Goal: Complete application form: Complete application form

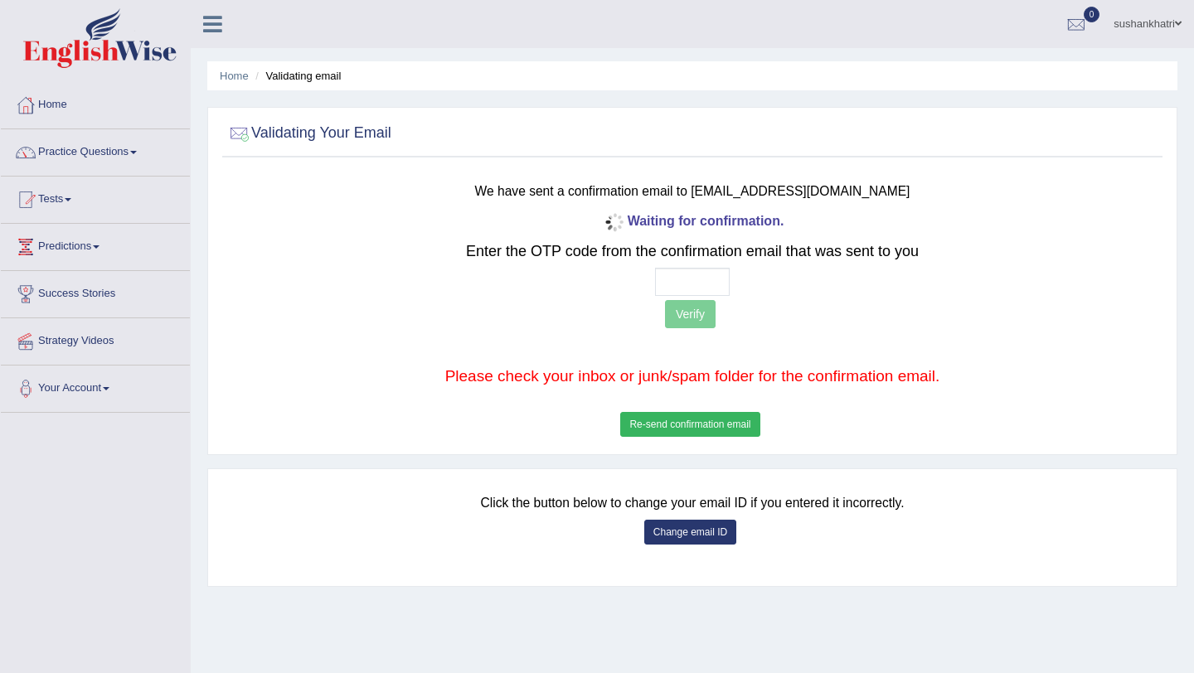
click at [726, 423] on button "Re-send confirmation email" at bounding box center [689, 424] width 139 height 25
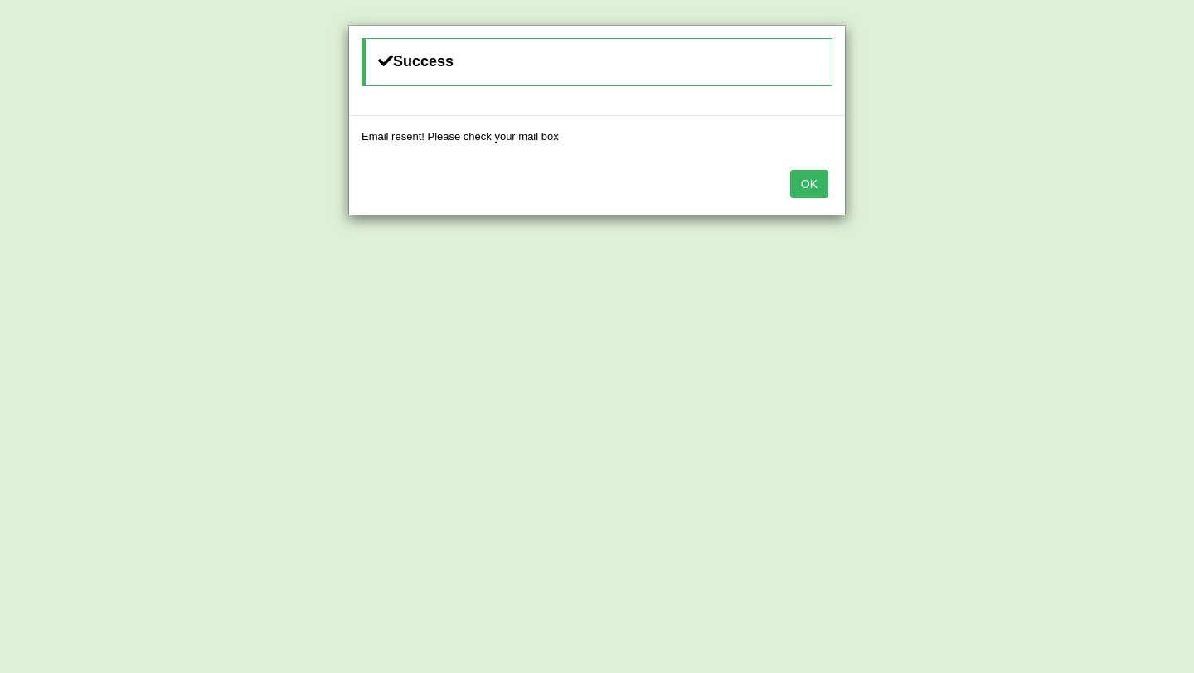
click at [815, 191] on button "OK" at bounding box center [809, 184] width 38 height 28
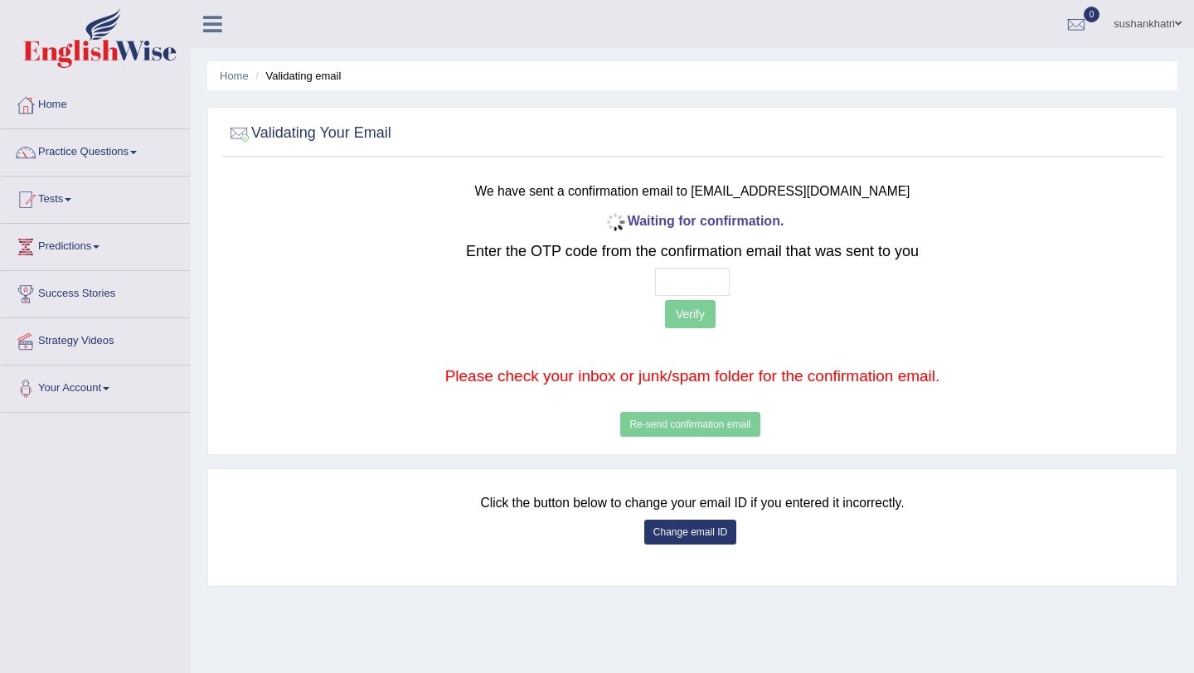
click at [1160, 26] on link "sushankhatri" at bounding box center [1147, 21] width 93 height 43
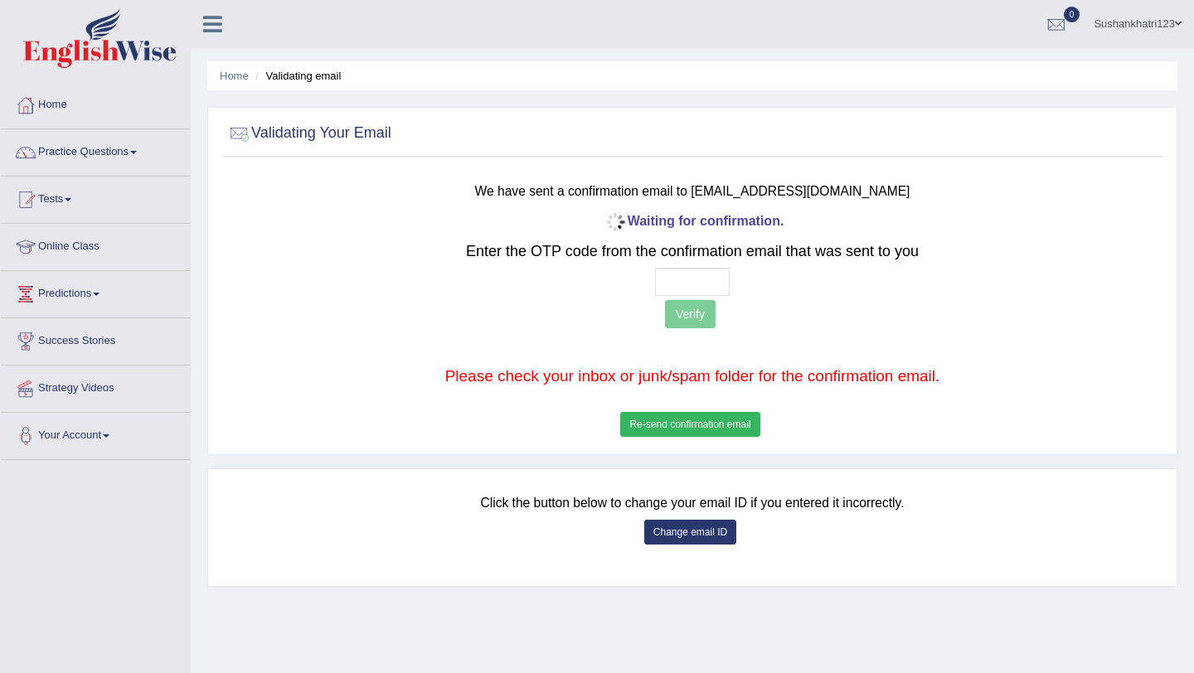
click at [679, 532] on button "Change email ID" at bounding box center [690, 532] width 92 height 25
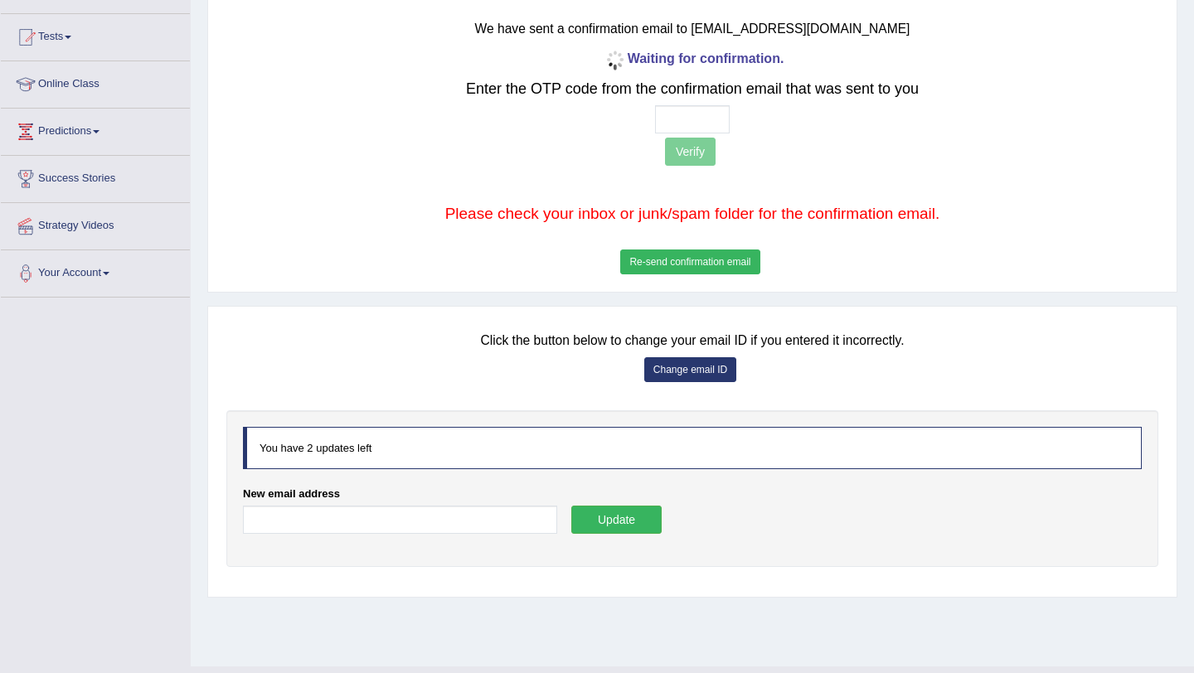
scroll to position [197, 0]
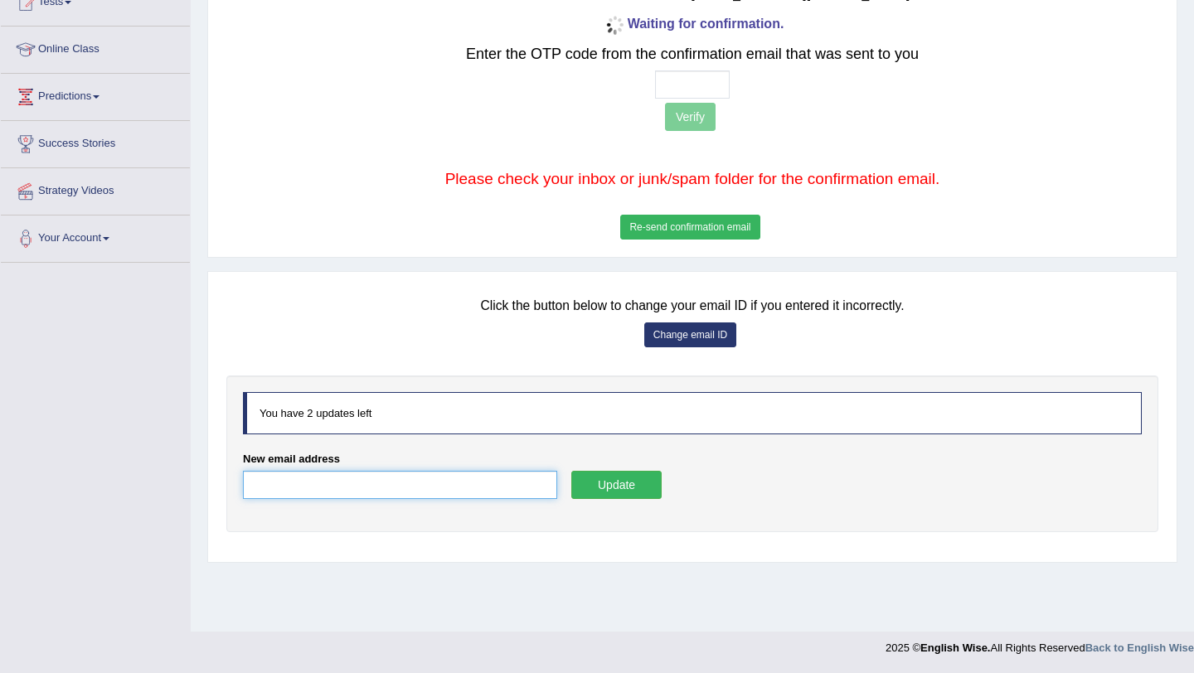
click at [392, 477] on input "New email address" at bounding box center [400, 485] width 314 height 28
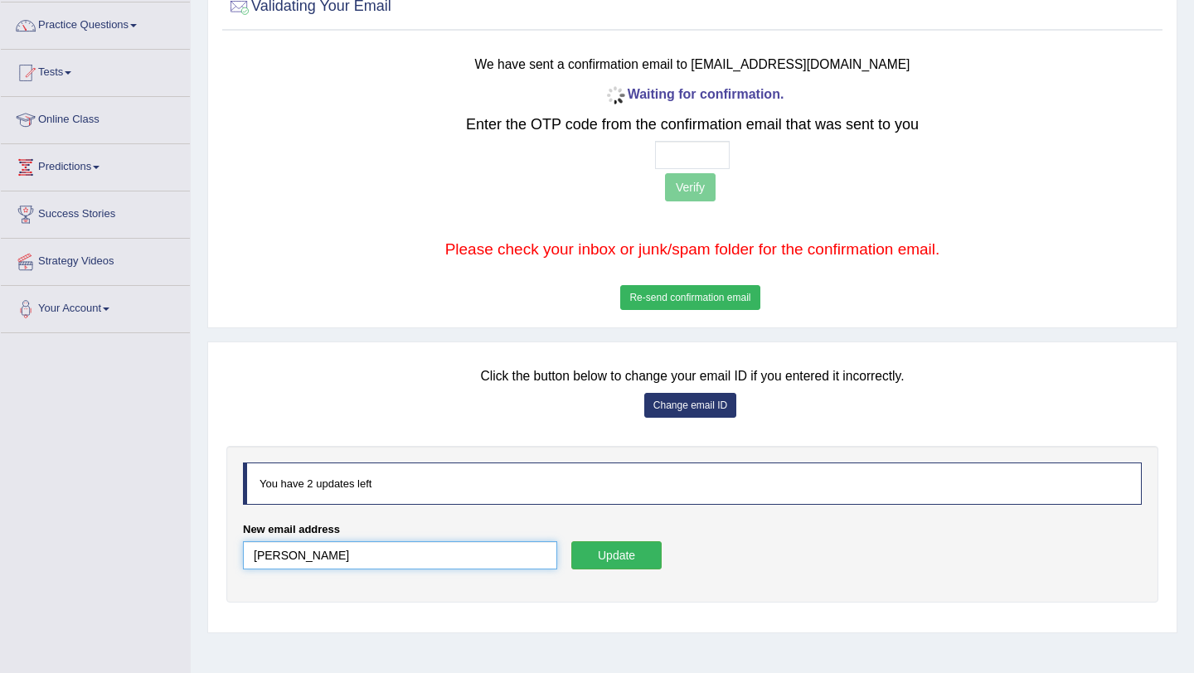
scroll to position [125, 0]
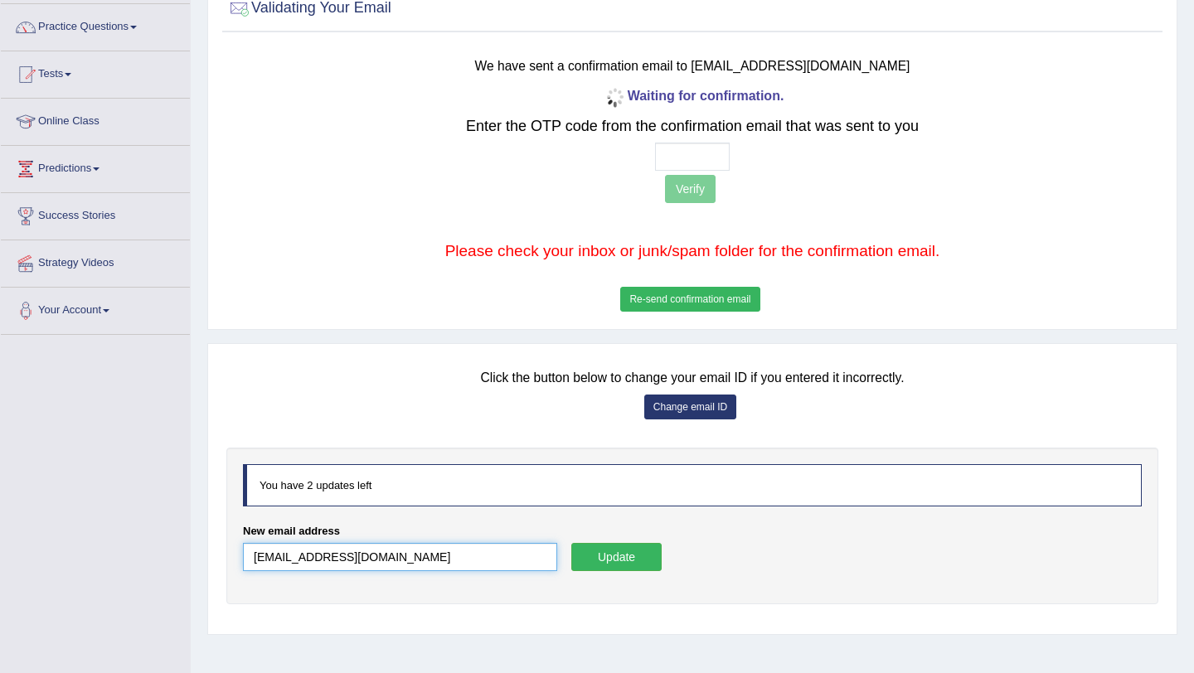
type input "sushankhatri123@gmail.com"
click at [613, 562] on button "Update" at bounding box center [616, 557] width 90 height 28
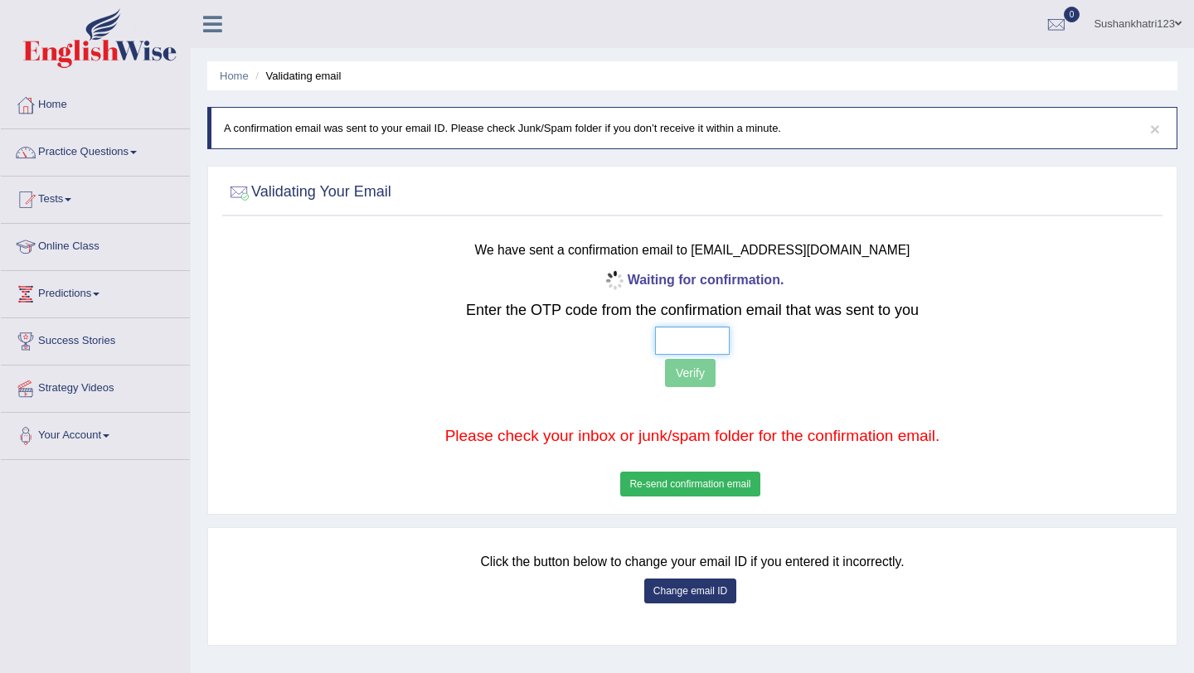
click at [676, 344] on input "text" at bounding box center [692, 341] width 75 height 28
type input "2 2 3 1"
click at [705, 374] on button "Verify" at bounding box center [690, 373] width 51 height 28
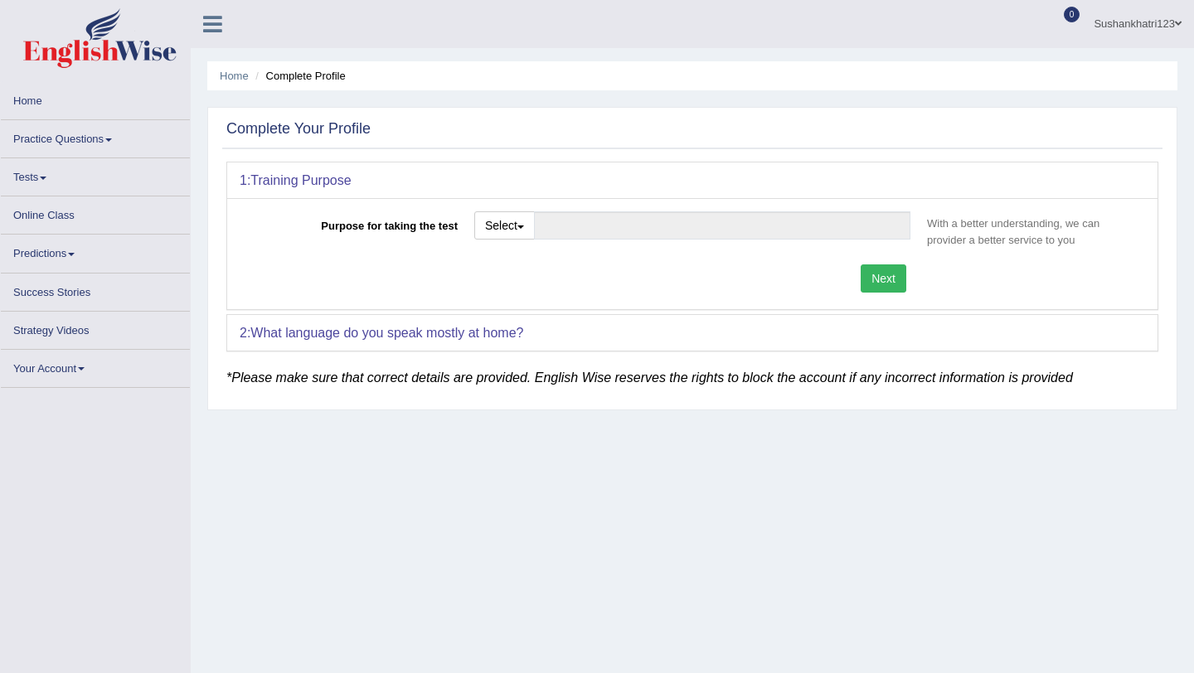
click at [514, 219] on button "Select" at bounding box center [504, 225] width 61 height 28
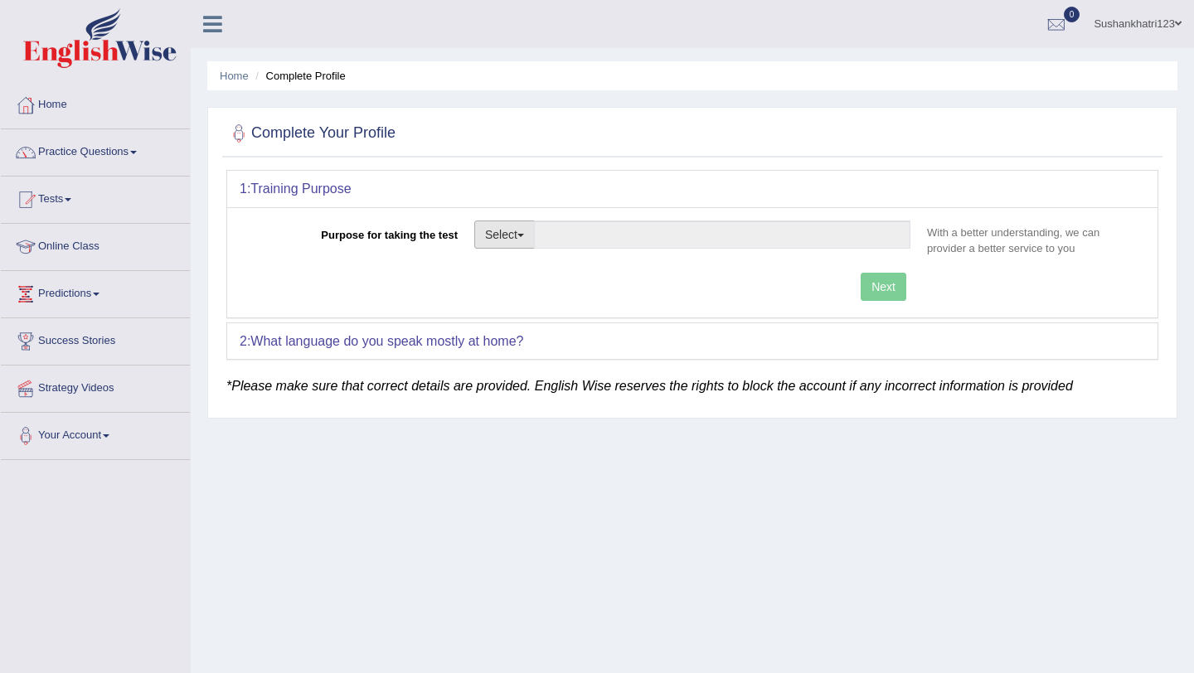
click at [511, 239] on button "Select" at bounding box center [504, 234] width 61 height 28
click at [531, 293] on link "Permanent Residency" at bounding box center [549, 292] width 148 height 22
type input "Permanent Residency"
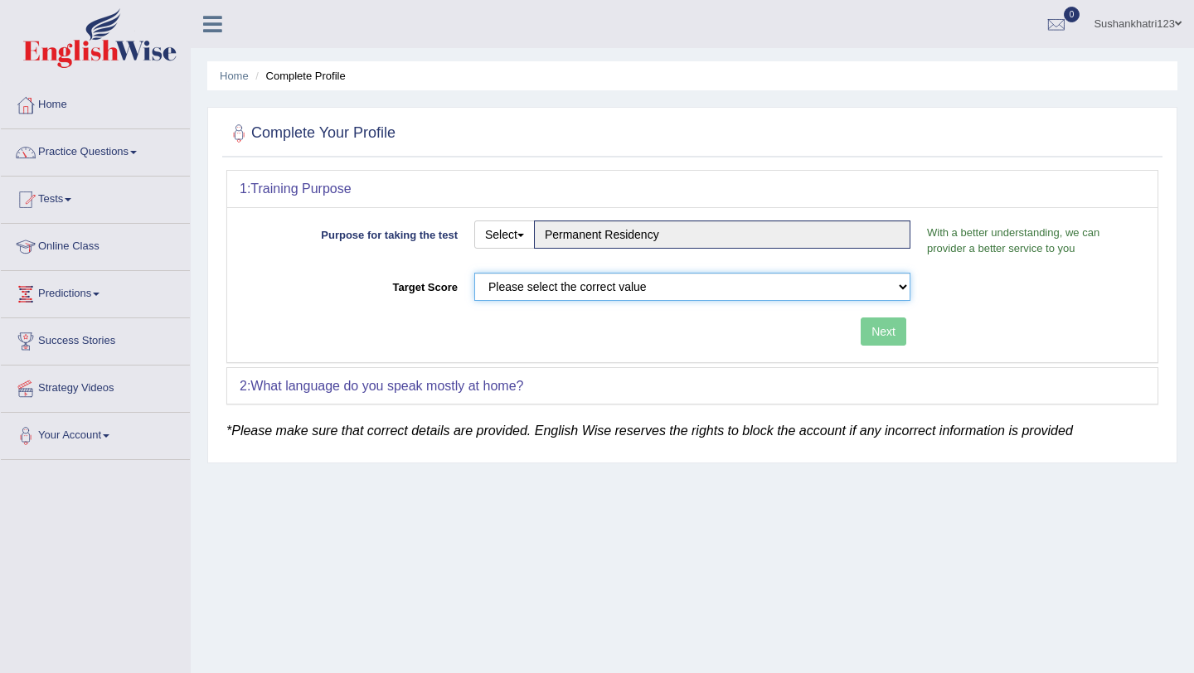
click at [542, 291] on select "Please select the correct value 50 (6 bands) 58 (6.5 bands) 65 (7 bands) 79 (8 …" at bounding box center [692, 287] width 436 height 28
select select "79"
click at [474, 273] on select "Please select the correct value 50 (6 bands) 58 (6.5 bands) 65 (7 bands) 79 (8 …" at bounding box center [692, 287] width 436 height 28
click at [891, 333] on button "Next" at bounding box center [883, 331] width 46 height 28
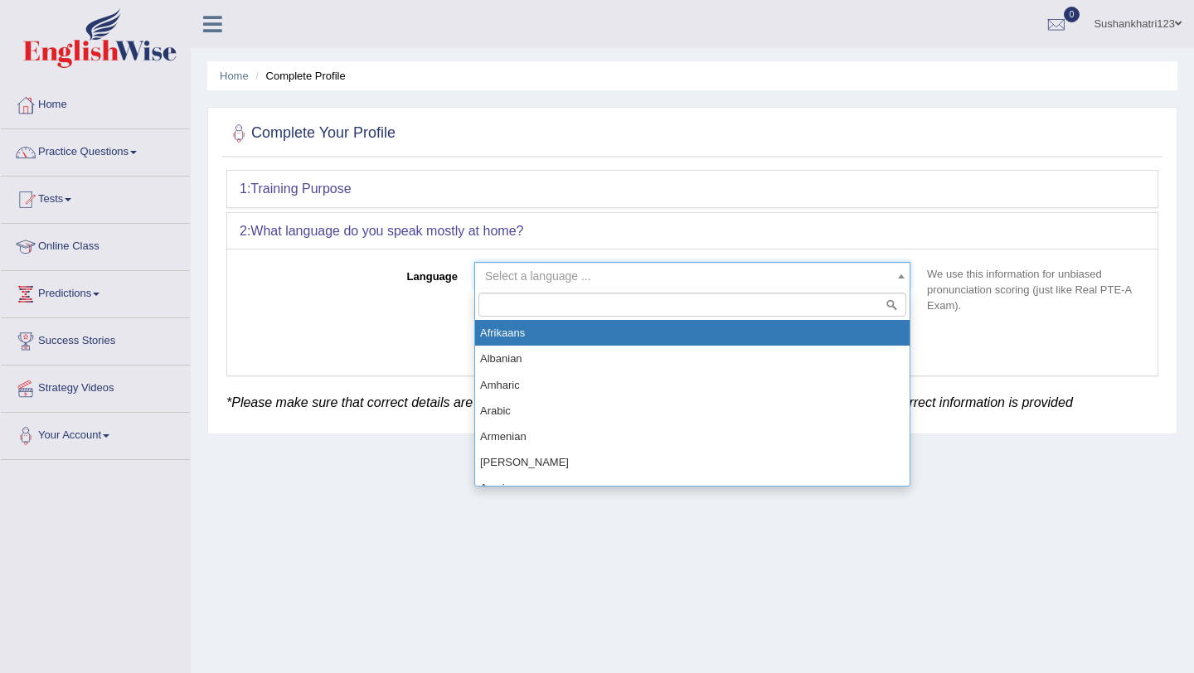
click at [728, 273] on span "Select a language ..." at bounding box center [687, 276] width 404 height 17
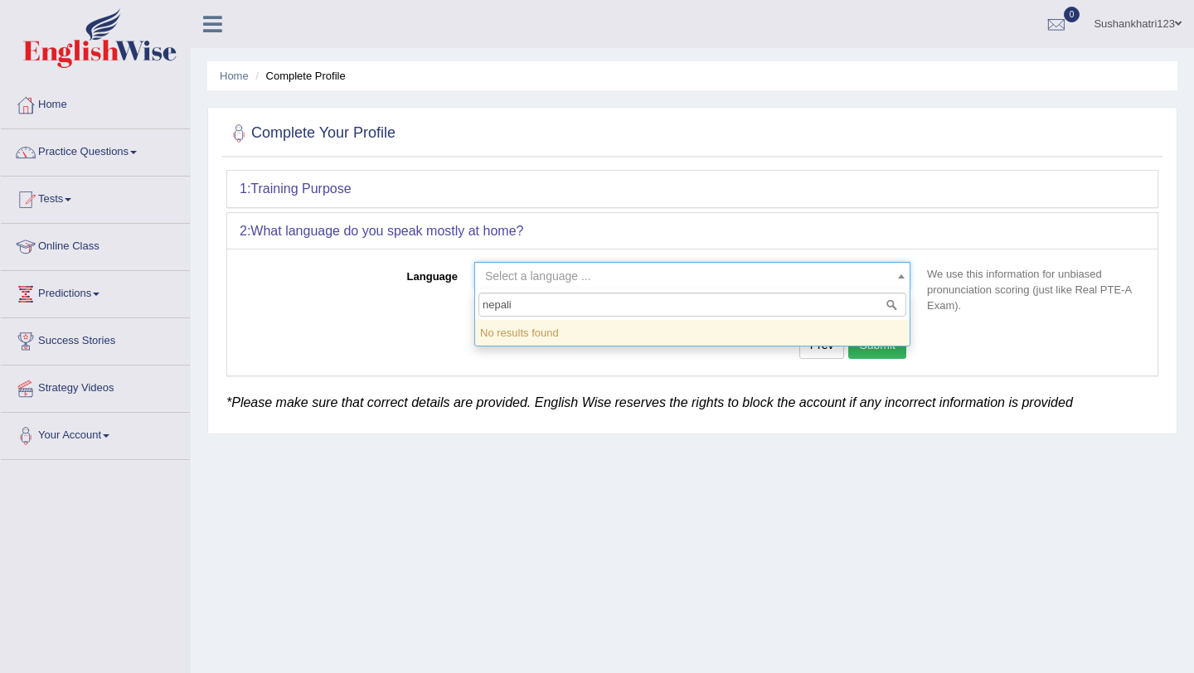
click at [642, 307] on input "nepali" at bounding box center [692, 305] width 428 height 24
click at [544, 316] on input "nepali" at bounding box center [692, 305] width 428 height 24
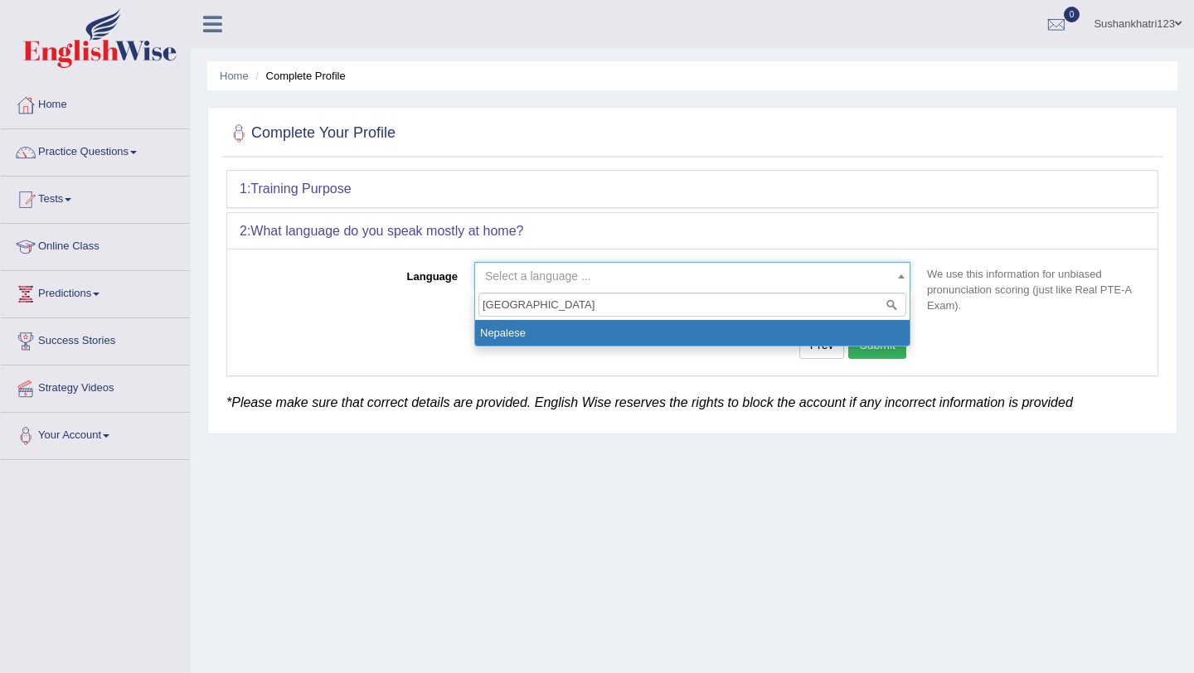
type input "[GEOGRAPHIC_DATA]"
select select "Nepalese"
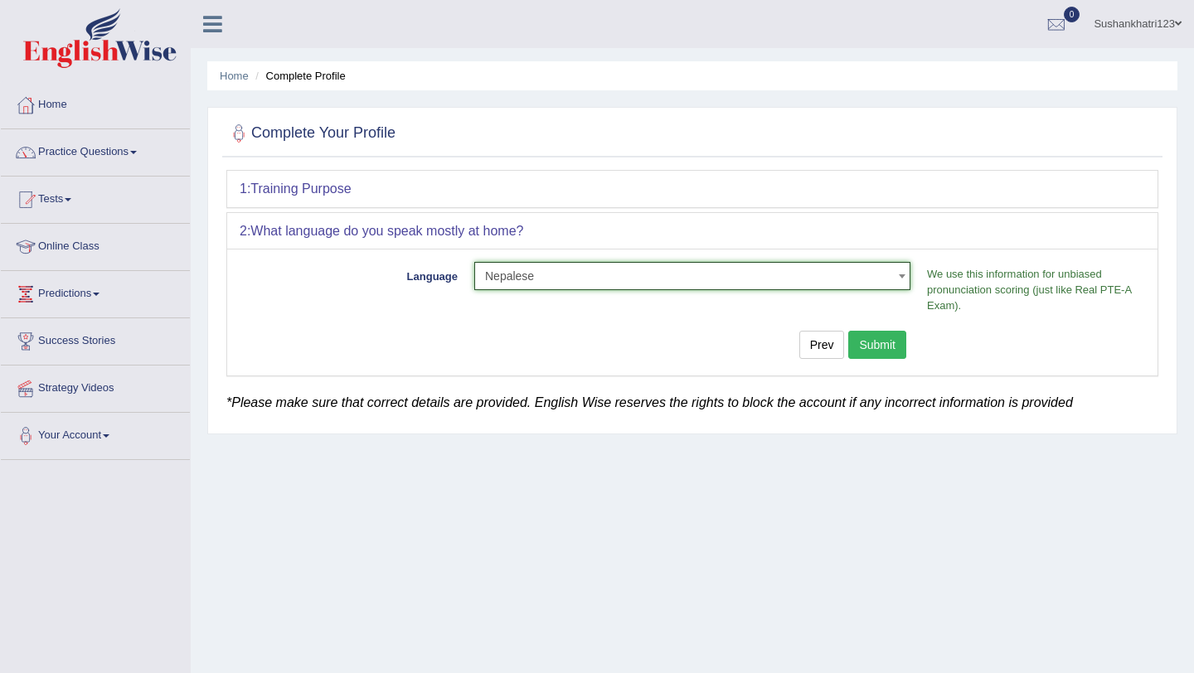
click at [887, 346] on button "Submit" at bounding box center [877, 345] width 58 height 28
